Goal: Check status: Check status

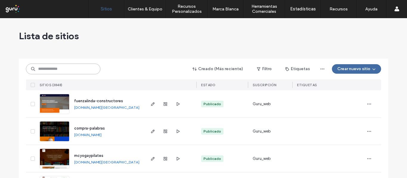
click at [61, 70] on input at bounding box center [63, 69] width 74 height 11
drag, startPoint x: 63, startPoint y: 65, endPoint x: 18, endPoint y: 66, distance: 45.0
paste input "**********"
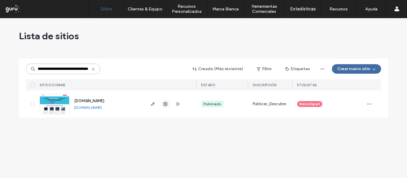
type input "**********"
click at [165, 103] on use "button" at bounding box center [166, 104] width 4 height 4
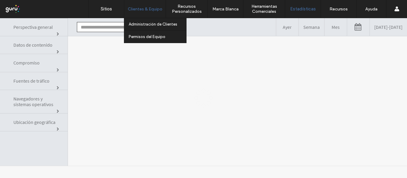
type input "**********"
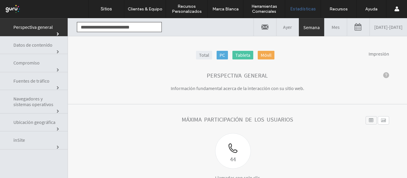
click at [197, 56] on link "Total" at bounding box center [204, 55] width 16 height 9
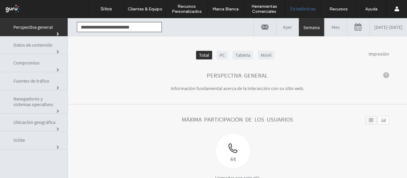
click at [370, 27] on link "09/09/2025 - 09/16/2025" at bounding box center [388, 27] width 37 height 18
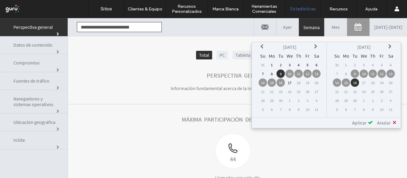
click at [274, 63] on td "1" at bounding box center [272, 65] width 8 height 8
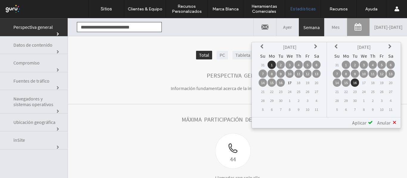
click at [367, 84] on td "17" at bounding box center [364, 83] width 8 height 8
click at [365, 83] on td "17" at bounding box center [364, 83] width 8 height 8
click at [350, 83] on table "Sep 2025 Su Mo Tu We Th Fr Sa 31 1 2 3 4 5 6 7 8 9 10 11 12 13 14 15 16 17 18 1…" at bounding box center [363, 78] width 63 height 72
click at [362, 84] on td "17" at bounding box center [364, 83] width 8 height 8
click at [364, 82] on td "17" at bounding box center [364, 83] width 8 height 8
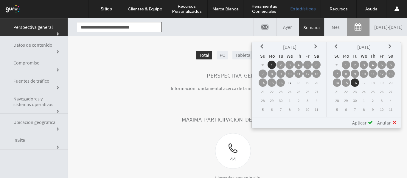
click at [364, 124] on span "Aplicar" at bounding box center [359, 123] width 14 height 6
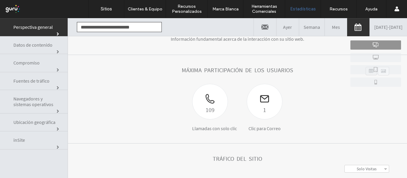
scroll to position [60, 0]
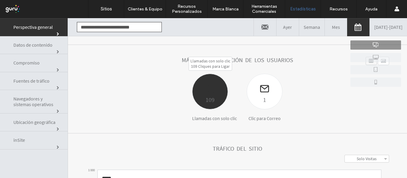
click at [221, 83] on div at bounding box center [209, 84] width 35 height 21
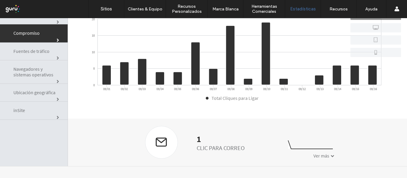
scroll to position [30, 0]
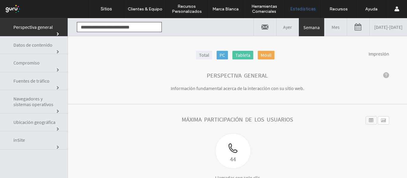
click at [196, 54] on link "Total" at bounding box center [204, 55] width 16 height 9
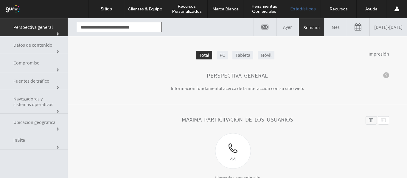
click at [370, 27] on link "09/09/2025 - 09/16/2025" at bounding box center [388, 27] width 37 height 18
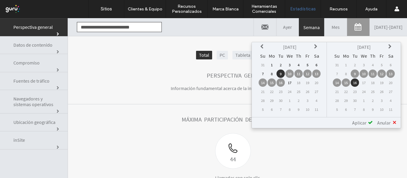
click at [272, 66] on td "1" at bounding box center [272, 65] width 8 height 8
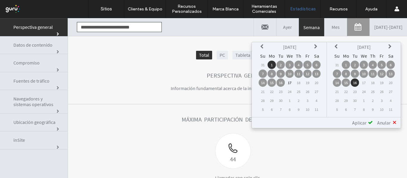
click at [363, 125] on span "Aplicar" at bounding box center [359, 123] width 14 height 6
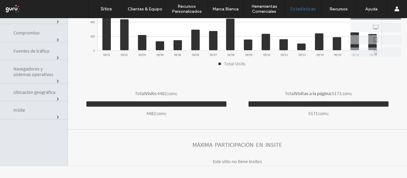
scroll to position [231, 0]
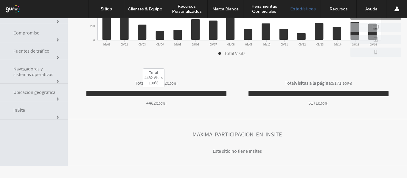
click at [153, 103] on div "4482" at bounding box center [151, 103] width 10 height 6
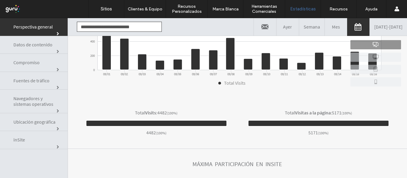
scroll to position [0, 0]
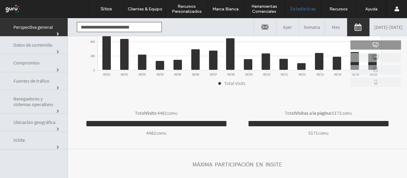
click at [25, 52] on link "Datos de contenido" at bounding box center [34, 45] width 68 height 18
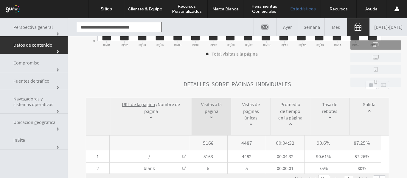
scroll to position [30, 0]
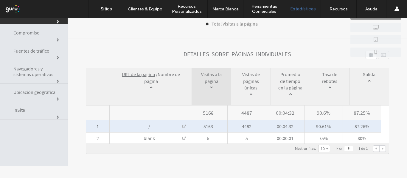
drag, startPoint x: 310, startPoint y: 132, endPoint x: 337, endPoint y: 126, distance: 27.7
click at [337, 126] on span "90.61%" at bounding box center [323, 127] width 38 height 12
drag, startPoint x: 322, startPoint y: 128, endPoint x: 311, endPoint y: 126, distance: 11.0
click at [311, 126] on span "90.61%" at bounding box center [323, 127] width 38 height 12
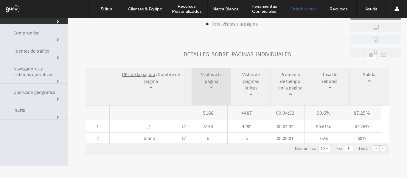
click at [380, 150] on div at bounding box center [383, 149] width 6 height 6
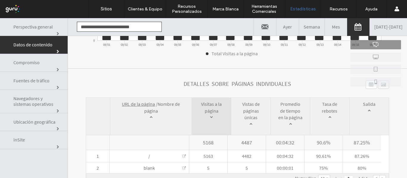
click at [41, 58] on link "Compromiso" at bounding box center [34, 63] width 68 height 18
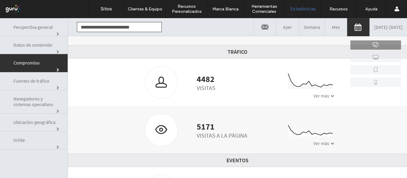
scroll to position [60, 0]
click at [150, 128] on div at bounding box center [161, 130] width 32 height 32
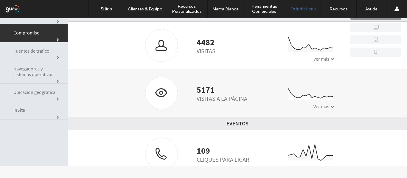
scroll to position [0, 0]
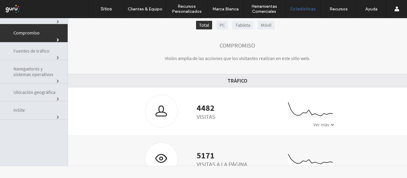
click at [37, 53] on span "Fuentes de tráfico" at bounding box center [35, 51] width 45 height 6
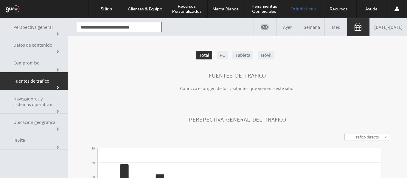
click at [370, 134] on link "Tráfico directo" at bounding box center [367, 137] width 44 height 7
click at [372, 114] on section "**********" at bounding box center [237, 177] width 339 height 144
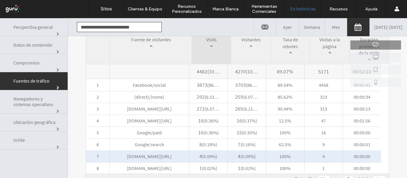
scroll to position [266, 0]
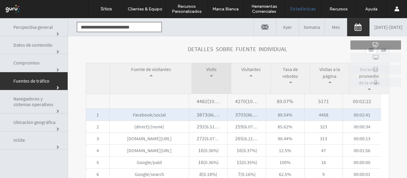
drag, startPoint x: 351, startPoint y: 114, endPoint x: 373, endPoint y: 115, distance: 22.7
click at [373, 115] on span "00:02:41" at bounding box center [362, 115] width 38 height 12
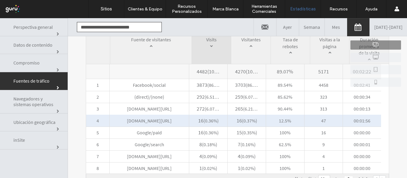
click at [170, 121] on span "[DOMAIN_NAME][URL]" at bounding box center [149, 121] width 79 height 12
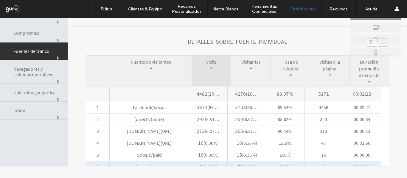
scroll to position [236, 0]
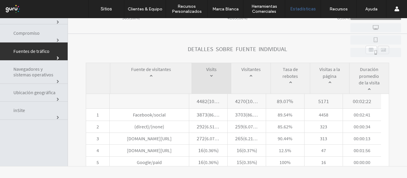
click at [27, 73] on span "Navegadores y sistemas operativos" at bounding box center [35, 71] width 45 height 11
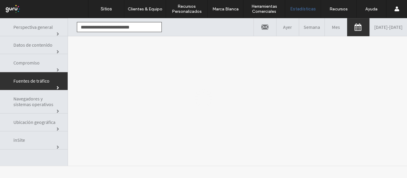
scroll to position [0, 0]
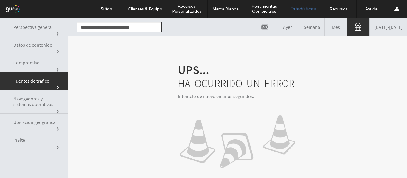
click at [30, 63] on span "Compromiso" at bounding box center [35, 63] width 45 height 6
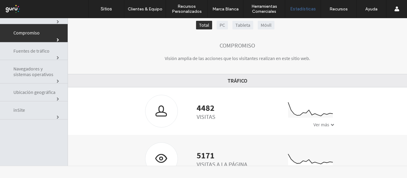
click at [31, 52] on span "Fuentes de tráfico" at bounding box center [35, 51] width 45 height 6
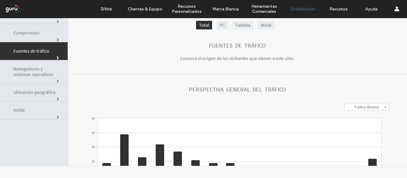
click at [365, 109] on label "Tráfico directo" at bounding box center [366, 107] width 25 height 5
click at [372, 122] on label "Tráfico de referencia" at bounding box center [367, 121] width 36 height 5
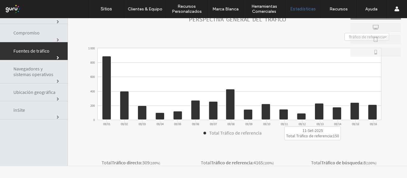
scroll to position [60, 0]
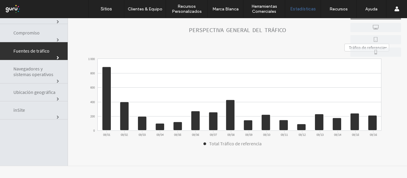
click at [349, 46] on label "Tráfico de referencia" at bounding box center [367, 47] width 36 height 5
click at [361, 79] on label "Todos" at bounding box center [366, 77] width 11 height 5
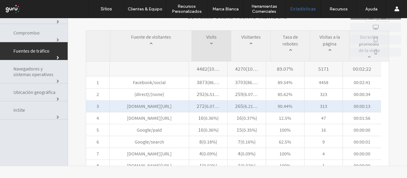
scroll to position [296, 0]
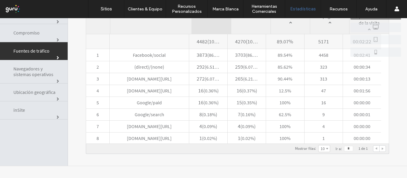
click at [321, 150] on label "10" at bounding box center [323, 148] width 4 height 5
click at [319, 140] on link "20" at bounding box center [323, 140] width 11 height 7
click at [41, 70] on span "Navegadores y sistemas operativos" at bounding box center [35, 71] width 45 height 11
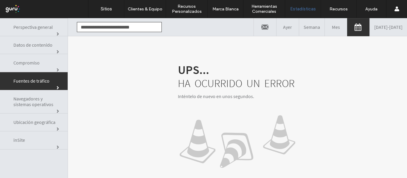
click at [29, 108] on link "Navegadores y sistemas operativos" at bounding box center [34, 102] width 68 height 24
click at [34, 122] on span "Ubicación geográfica" at bounding box center [35, 123] width 45 height 6
click at [47, 143] on span "inSite" at bounding box center [35, 141] width 45 height 6
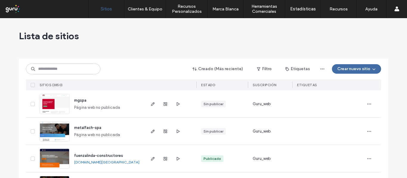
click at [61, 75] on div "Creado (Más reciente) Filtro Etiquetas Crear nuevo sitio SITIOS (3850) ESTADO S…" at bounding box center [203, 75] width 355 height 32
click at [63, 70] on input at bounding box center [63, 69] width 74 height 11
click at [65, 66] on input at bounding box center [63, 69] width 74 height 11
paste input "**********"
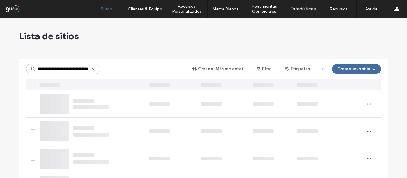
type input "**********"
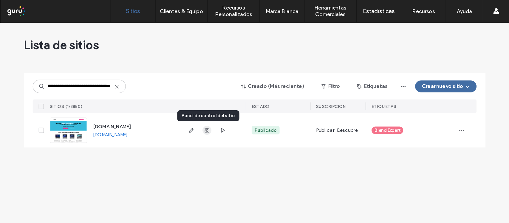
scroll to position [0, 0]
click at [167, 105] on use "button" at bounding box center [166, 104] width 4 height 4
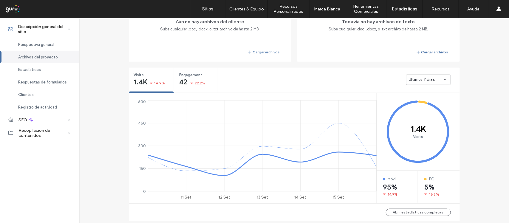
scroll to position [337, 0]
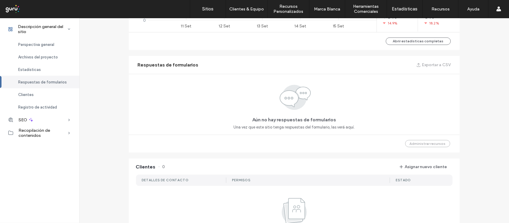
scroll to position [225, 0]
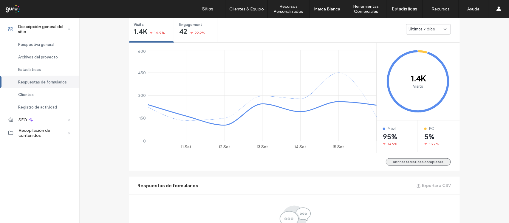
click at [405, 159] on button "Abrir estadísticas completas" at bounding box center [418, 161] width 65 height 7
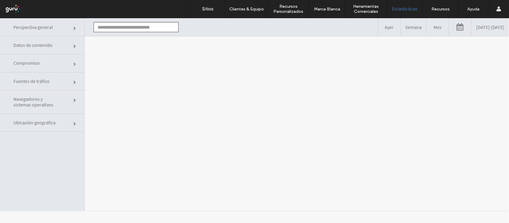
type input "**********"
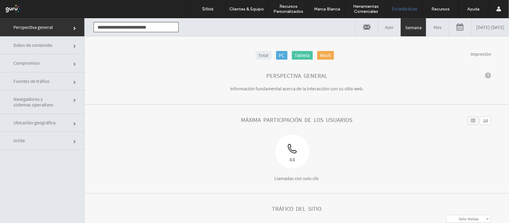
click at [471, 26] on link "[DATE] - [DATE]" at bounding box center [489, 27] width 37 height 18
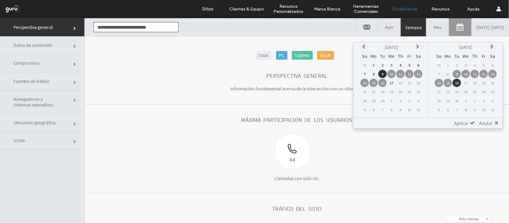
click at [367, 48] on icon at bounding box center [364, 46] width 5 height 5
click at [419, 98] on td "30" at bounding box center [418, 100] width 8 height 8
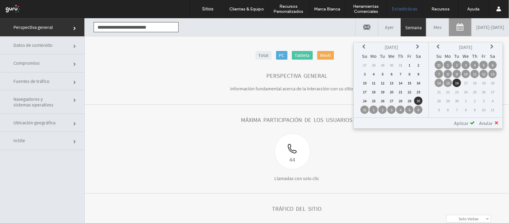
click at [464, 117] on div "**********" at bounding box center [427, 122] width 149 height 11
click at [463, 120] on span "Aplicar" at bounding box center [461, 123] width 14 height 6
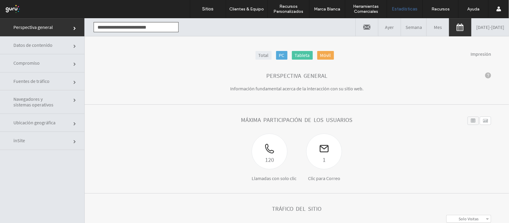
scroll to position [37, 0]
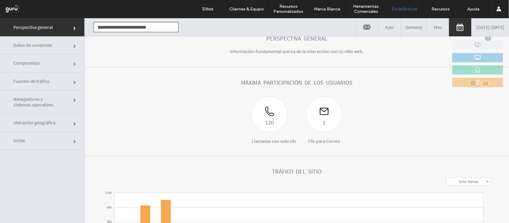
click at [57, 81] on span "Fuentes de tráfico" at bounding box center [35, 81] width 45 height 6
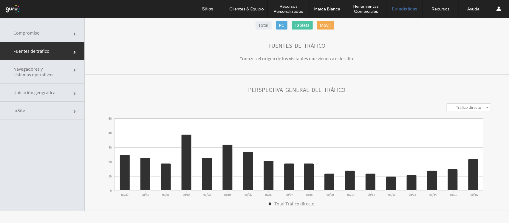
scroll to position [0, 0]
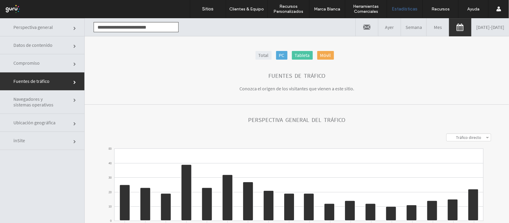
click at [473, 30] on link "[DATE] - [DATE]" at bounding box center [489, 27] width 37 height 18
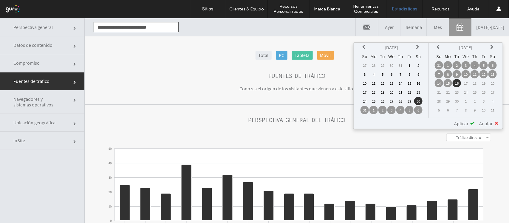
click at [449, 61] on td "1" at bounding box center [447, 65] width 8 height 8
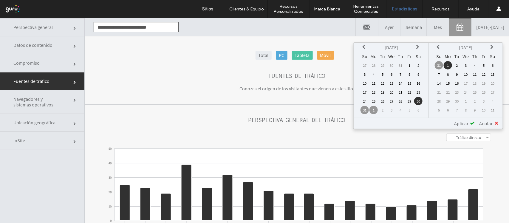
click at [456, 86] on td "16" at bounding box center [456, 83] width 8 height 8
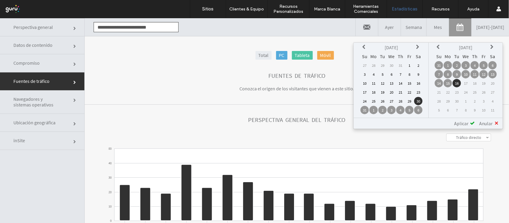
click at [419, 100] on td "30" at bounding box center [418, 101] width 8 height 8
click at [376, 108] on td "1" at bounding box center [373, 109] width 8 height 8
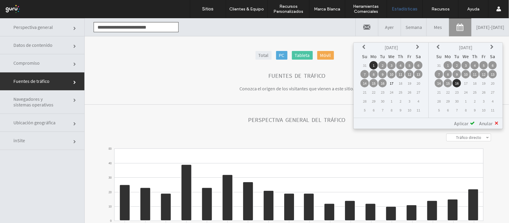
click at [459, 120] on span "Aplicar" at bounding box center [461, 123] width 14 height 6
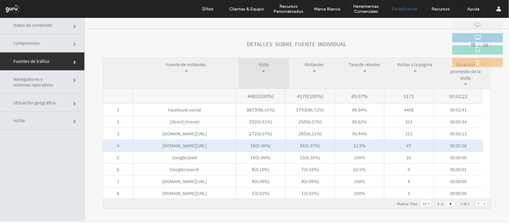
scroll to position [30, 0]
